Goal: Transaction & Acquisition: Subscribe to service/newsletter

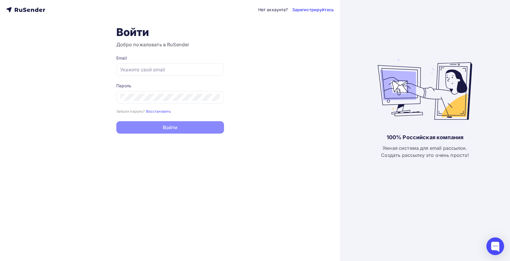
click at [287, 150] on div "Нет аккаунта? Зарегистрируйтесь Войти Добро пожаловать в RuSender Email Пароль …" at bounding box center [170, 130] width 340 height 261
click at [390, 41] on div "100% Российская компания Умная система для email рассылок. Создать рассылку это…" at bounding box center [425, 130] width 94 height 261
click at [142, 66] on div at bounding box center [170, 69] width 108 height 12
click at [143, 68] on input "text" at bounding box center [170, 69] width 100 height 7
type input "[EMAIL_ADDRESS][DOMAIN_NAME]"
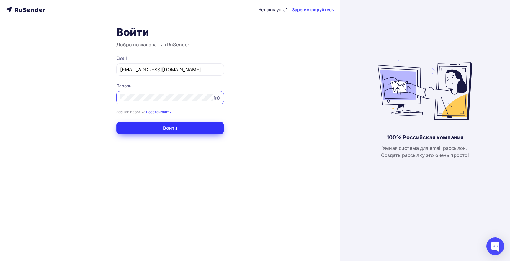
click at [170, 128] on button "Войти" at bounding box center [170, 128] width 108 height 12
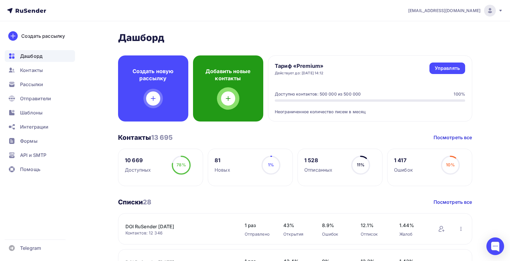
click at [230, 102] on div at bounding box center [228, 99] width 14 height 14
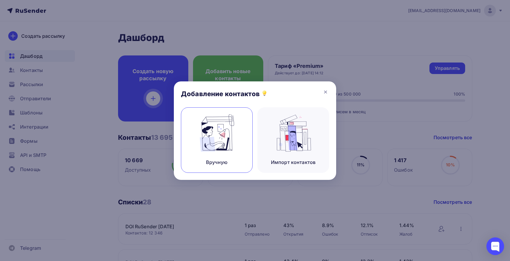
click at [229, 134] on img at bounding box center [217, 133] width 40 height 37
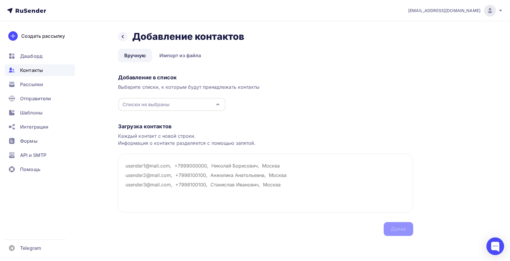
click at [161, 101] on div "Списки не выбраны" at bounding box center [145, 104] width 47 height 7
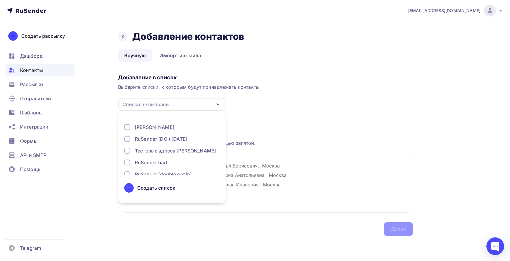
scroll to position [279, 0]
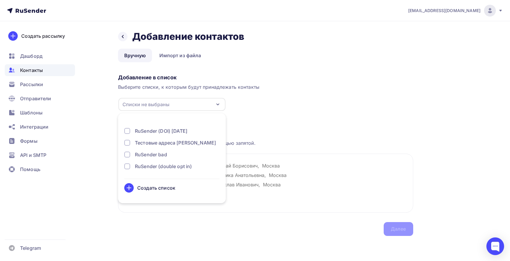
click at [286, 107] on div "Добавление в список Выберите списки, к которым будут принадлежать контакты Спис…" at bounding box center [265, 92] width 295 height 40
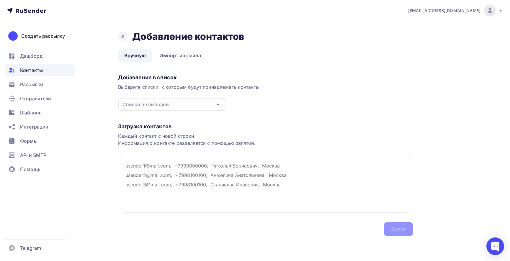
click at [24, 9] on icon at bounding box center [26, 10] width 39 height 7
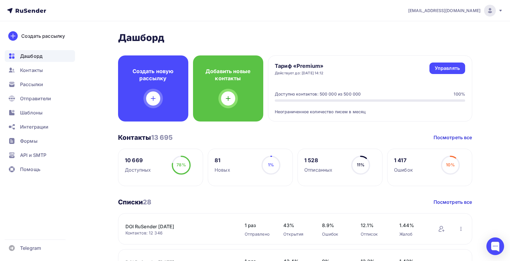
click at [502, 10] on icon at bounding box center [500, 10] width 5 height 5
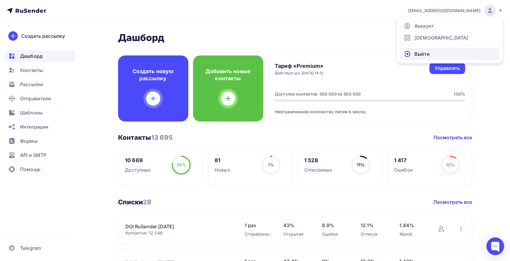
click at [419, 53] on span "Выйти" at bounding box center [421, 53] width 15 height 7
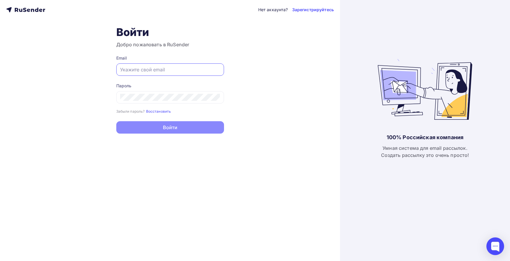
click at [160, 69] on input "text" at bounding box center [170, 69] width 100 height 7
type input "[EMAIL_ADDRESS][DOMAIN_NAME]"
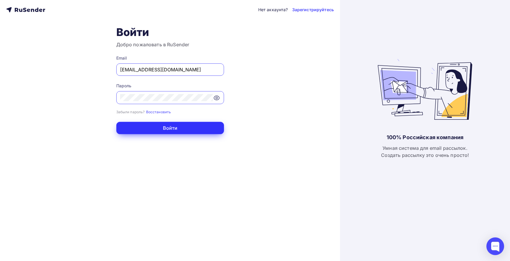
click at [161, 128] on button "Войти" at bounding box center [170, 128] width 108 height 12
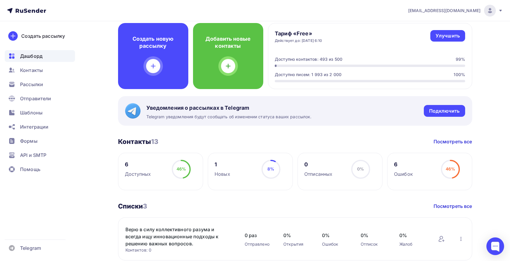
scroll to position [13, 0]
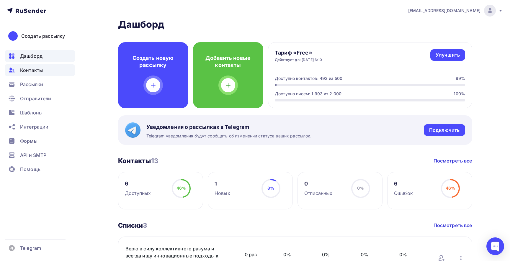
click at [31, 71] on span "Контакты" at bounding box center [31, 70] width 23 height 7
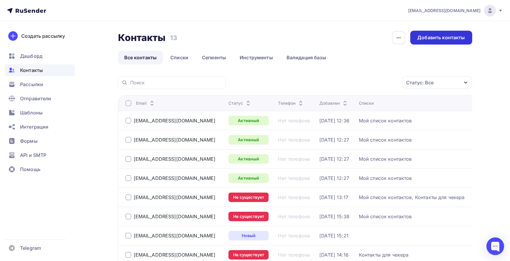
click at [424, 37] on div "Добавить контакты" at bounding box center [441, 37] width 48 height 7
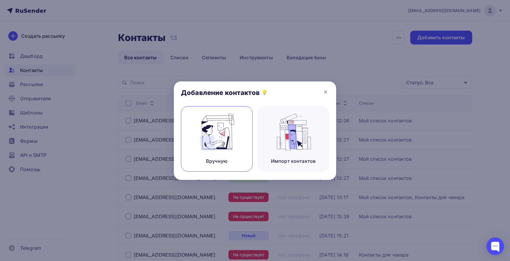
click at [204, 130] on img at bounding box center [217, 131] width 40 height 37
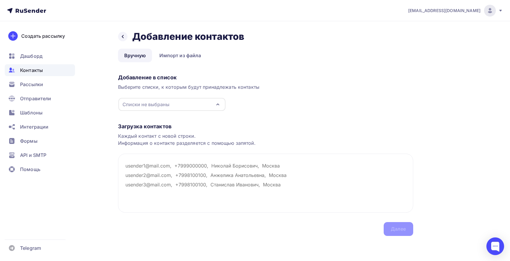
click at [185, 104] on div "Списки не выбраны" at bounding box center [171, 104] width 107 height 13
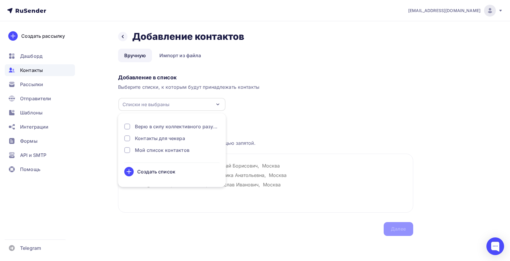
click at [138, 148] on div "Мой список контактов" at bounding box center [162, 150] width 55 height 7
click at [256, 113] on div "Загрузка контактов Каждый контакт с новой строки. Информация о контакте разделя…" at bounding box center [265, 173] width 295 height 125
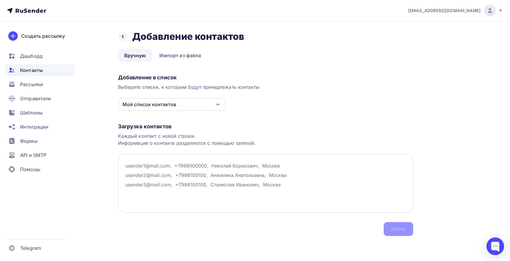
click at [146, 166] on textarea at bounding box center [265, 183] width 295 height 59
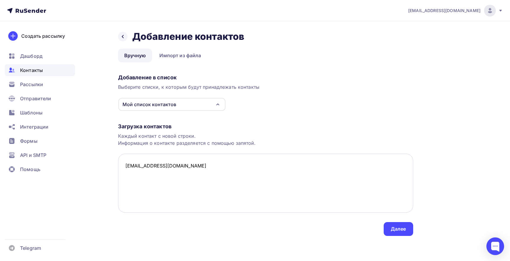
click at [127, 166] on textarea "[EMAIL_ADDRESS][DOMAIN_NAME]" at bounding box center [265, 183] width 295 height 59
type textarea "[EMAIL_ADDRESS][DOMAIN_NAME]"
click at [402, 228] on div "Далее" at bounding box center [398, 229] width 15 height 7
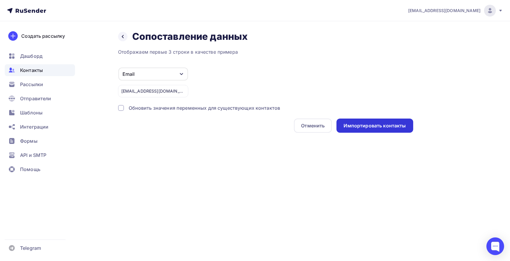
click at [366, 127] on div "Импортировать контакты" at bounding box center [375, 125] width 62 height 7
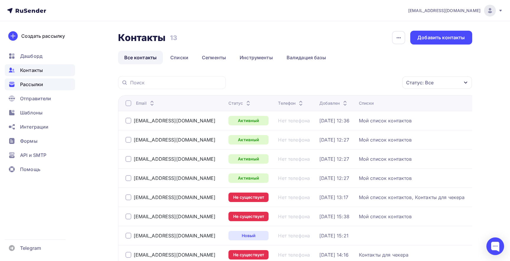
click at [30, 84] on span "Рассылки" at bounding box center [31, 84] width 23 height 7
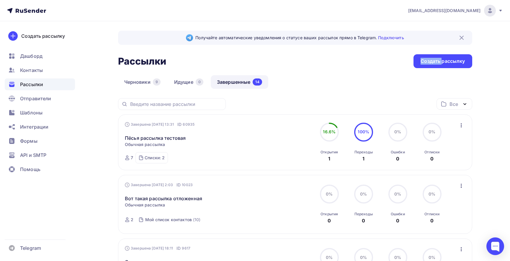
drag, startPoint x: 442, startPoint y: 61, endPoint x: 354, endPoint y: 63, distance: 87.7
click at [354, 63] on div "Рассылки Рассылки Создать рассылку" at bounding box center [295, 61] width 354 height 14
click at [130, 82] on link "Черновики 9" at bounding box center [142, 82] width 49 height 14
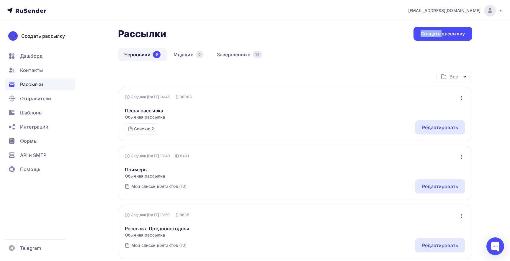
scroll to position [30, 0]
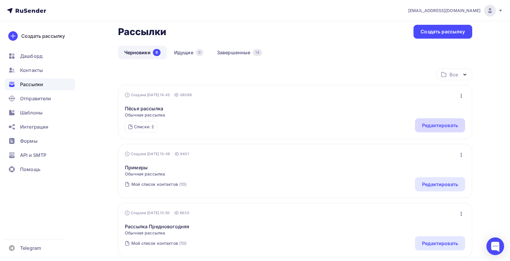
click at [430, 125] on div "Редактировать" at bounding box center [440, 125] width 36 height 7
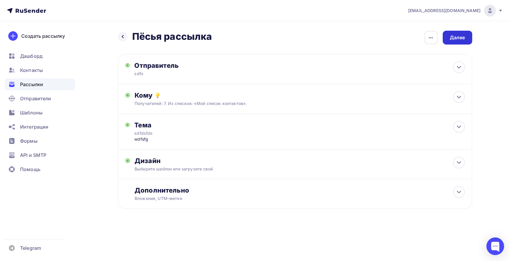
click at [458, 33] on div "Далее" at bounding box center [458, 38] width 30 height 14
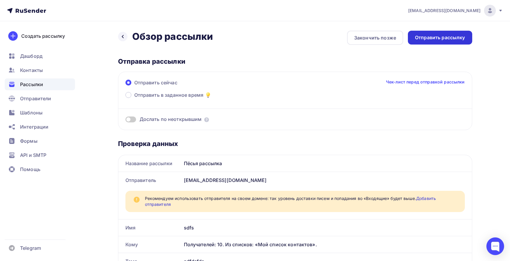
click at [433, 34] on div "Отправить рассылку" at bounding box center [440, 38] width 64 height 14
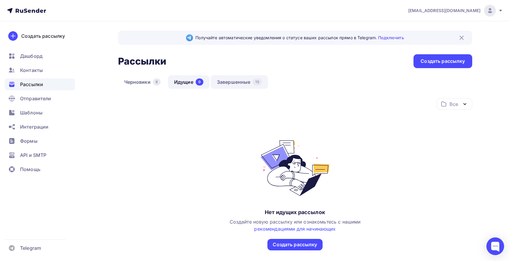
click at [236, 83] on link "Завершенные 15" at bounding box center [239, 82] width 57 height 14
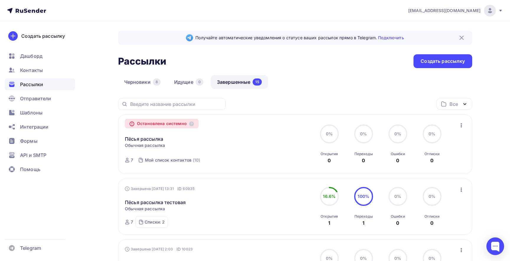
click at [173, 125] on div "Остановлена системно" at bounding box center [162, 123] width 74 height 9
drag, startPoint x: 165, startPoint y: 99, endPoint x: 196, endPoint y: 115, distance: 35.0
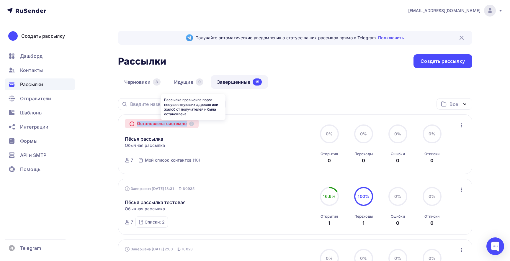
click at [196, 115] on div "Рассылка превысила порог несуществующих адресов или жалоб от получателей и была…" at bounding box center [193, 107] width 65 height 26
copy div "Рассылка превысила порог несуществующих адресов или жалоб от получателей и была…"
